Goal: Use online tool/utility: Utilize a website feature to perform a specific function

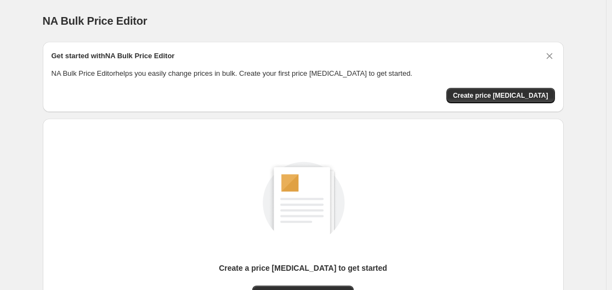
scroll to position [121, 0]
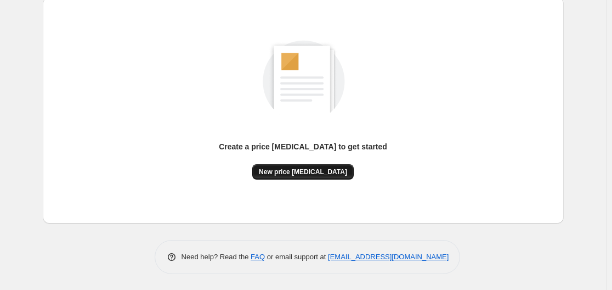
click at [313, 173] on span "New price [MEDICAL_DATA]" at bounding box center [303, 171] width 88 height 9
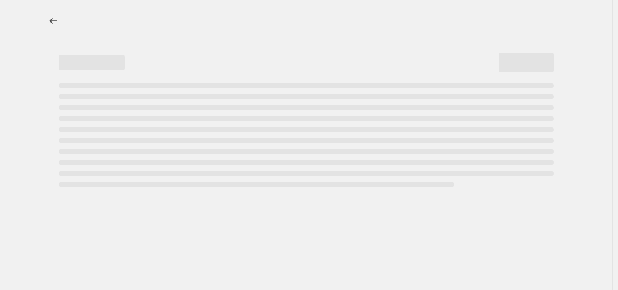
select select "percentage"
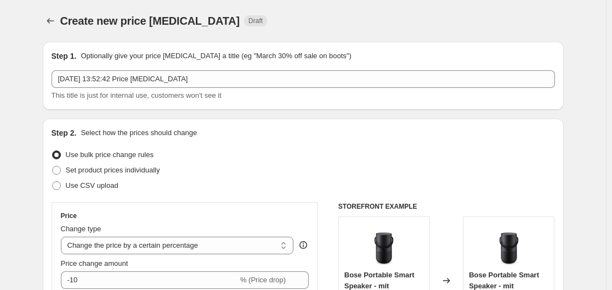
scroll to position [165, 0]
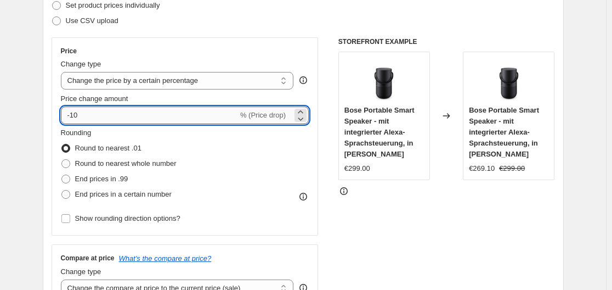
drag, startPoint x: 73, startPoint y: 114, endPoint x: 83, endPoint y: 115, distance: 10.5
click at [83, 115] on input "-10" at bounding box center [149, 115] width 177 height 18
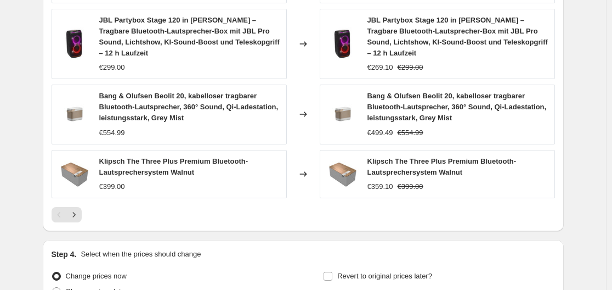
scroll to position [823, 0]
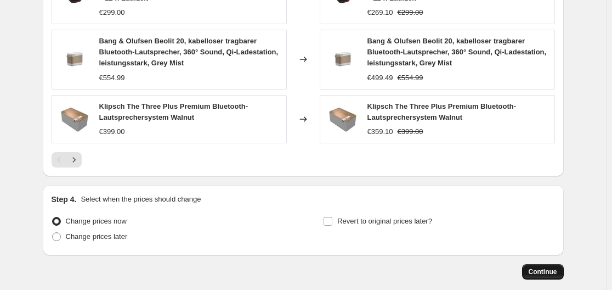
type input "-30"
click at [549, 267] on span "Continue" at bounding box center [543, 271] width 29 height 9
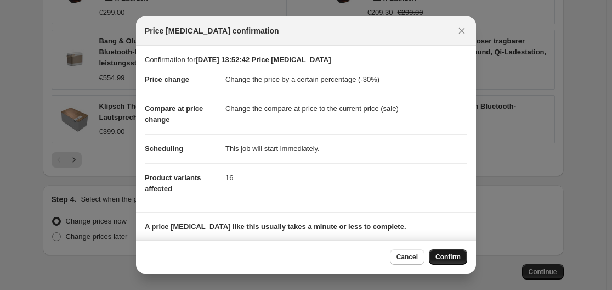
click at [453, 256] on span "Confirm" at bounding box center [448, 256] width 25 height 9
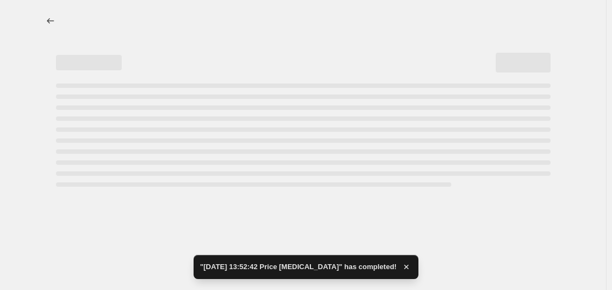
select select "percentage"
